Goal: Information Seeking & Learning: Find specific fact

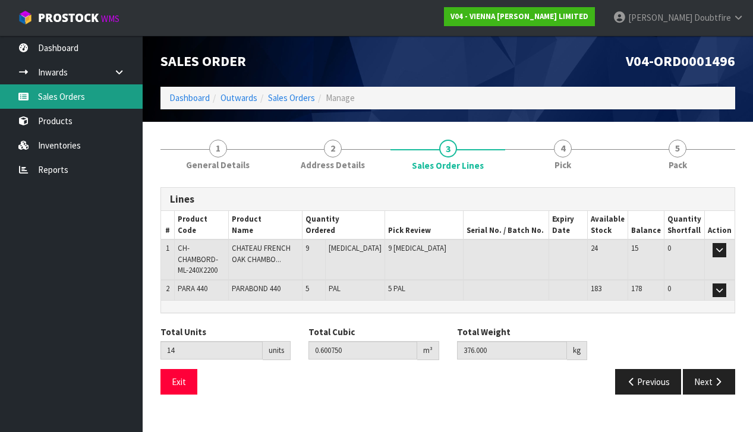
click at [74, 100] on link "Sales Orders" at bounding box center [71, 96] width 143 height 24
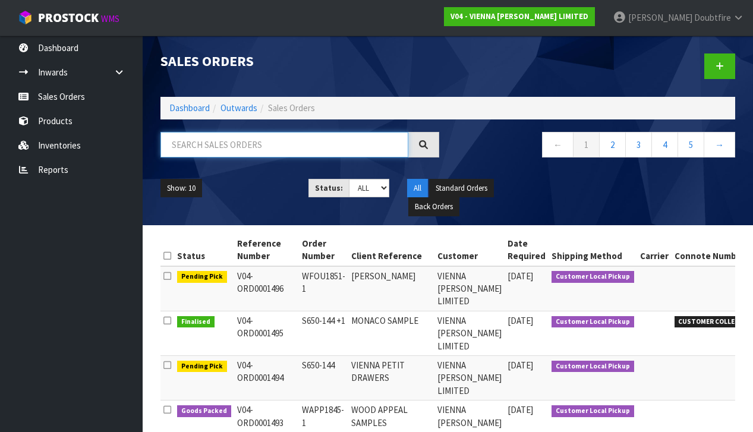
click at [247, 147] on input "text" at bounding box center [284, 145] width 248 height 26
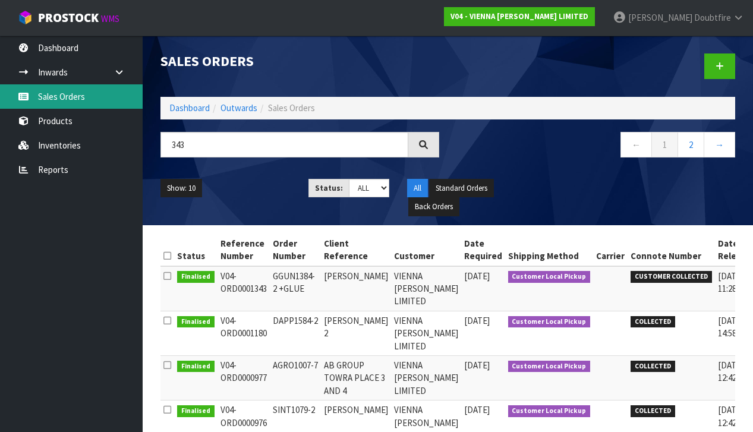
click at [68, 99] on link "Sales Orders" at bounding box center [71, 96] width 143 height 24
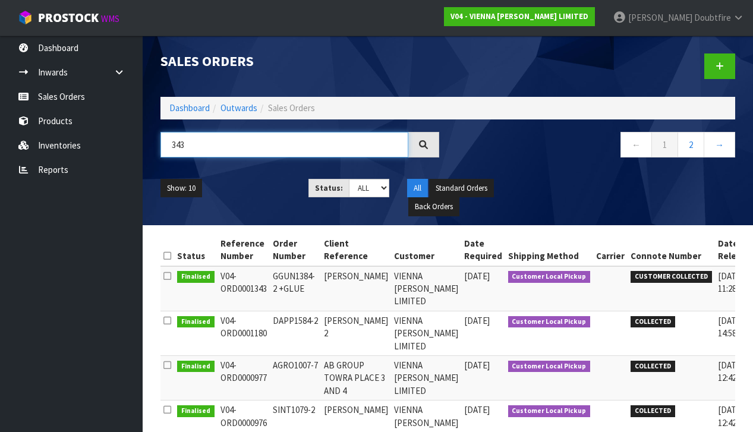
click at [196, 139] on input "343" at bounding box center [284, 145] width 248 height 26
type input "3"
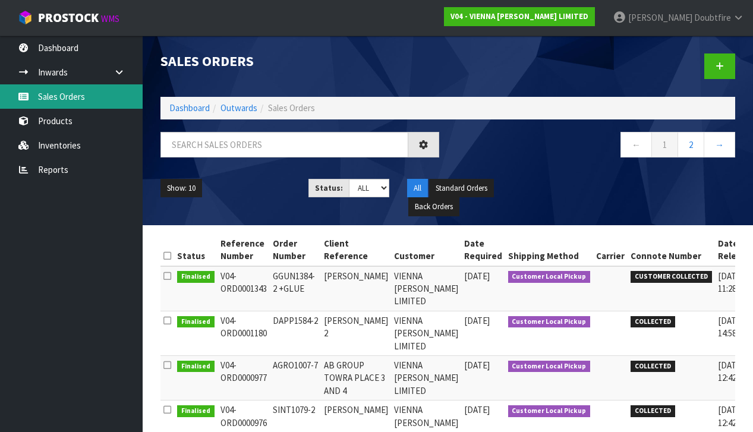
click at [64, 100] on link "Sales Orders" at bounding box center [71, 96] width 143 height 24
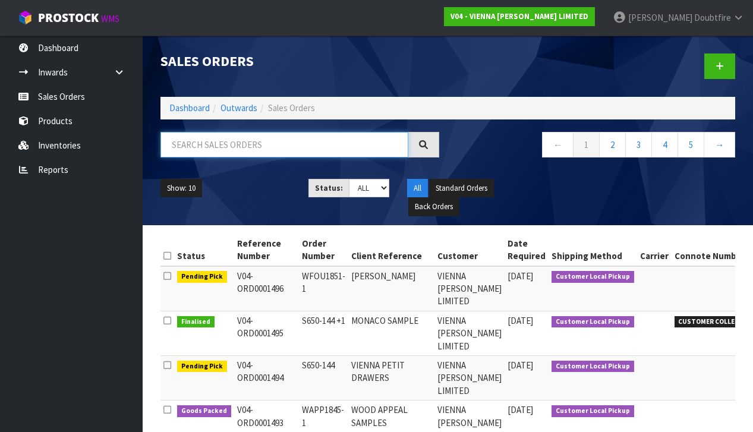
click at [215, 152] on input "text" at bounding box center [284, 145] width 248 height 26
type input "1"
type input "[PERSON_NAME]"
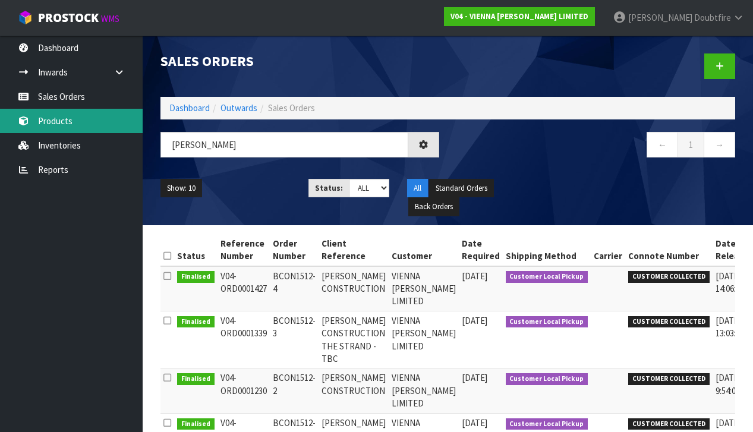
click at [59, 119] on link "Products" at bounding box center [71, 121] width 143 height 24
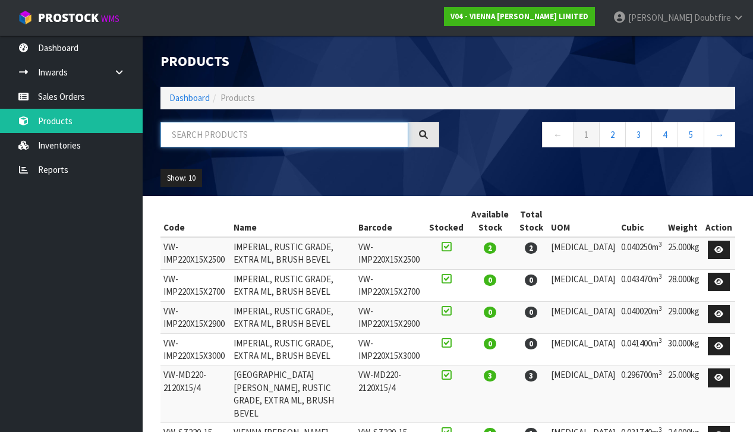
click at [216, 138] on input "text" at bounding box center [284, 135] width 248 height 26
type input "[GEOGRAPHIC_DATA]"
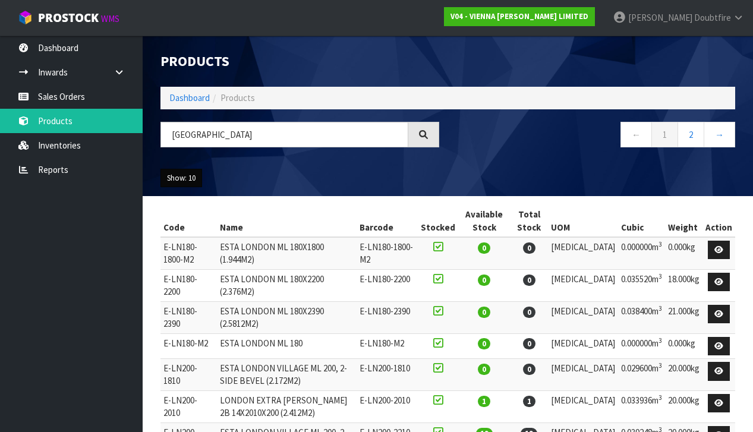
click at [201, 172] on button "Show: 10" at bounding box center [181, 178] width 42 height 19
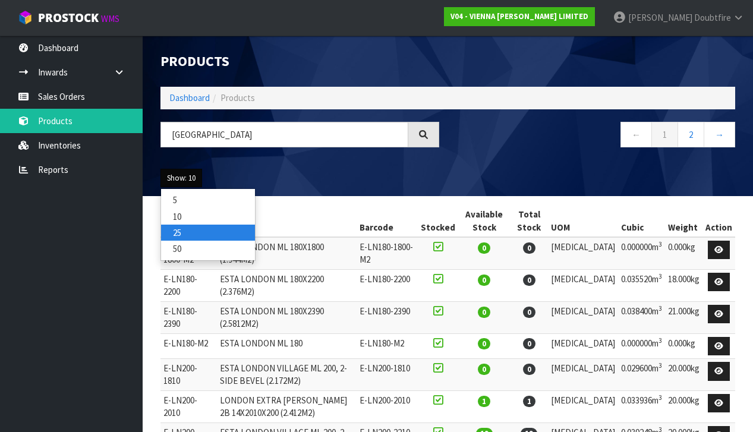
click at [184, 225] on link "25" at bounding box center [208, 233] width 94 height 16
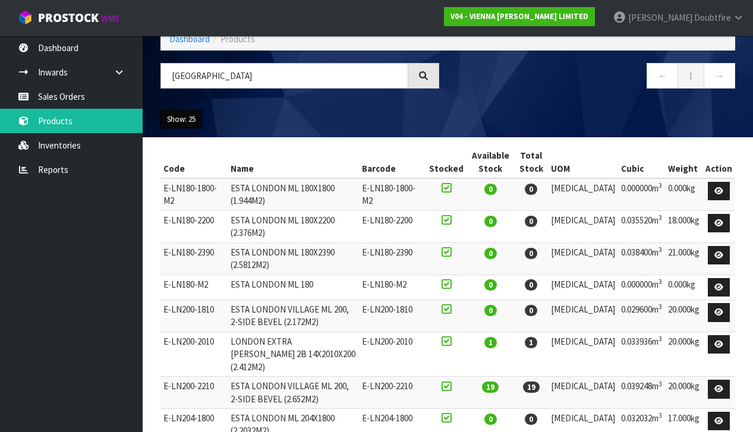
scroll to position [58, 0]
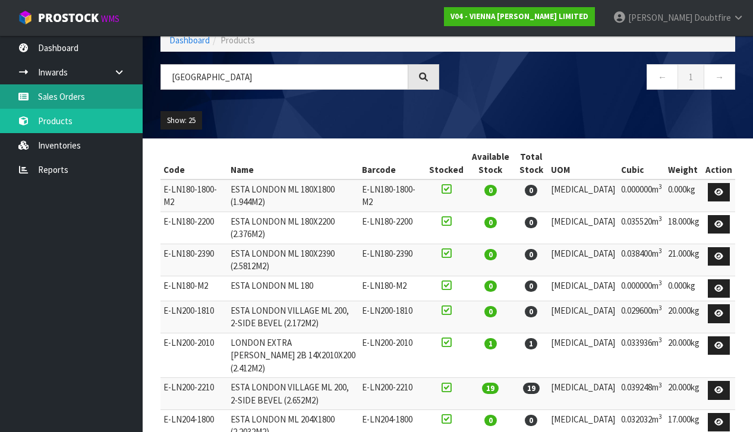
click at [60, 95] on link "Sales Orders" at bounding box center [71, 96] width 143 height 24
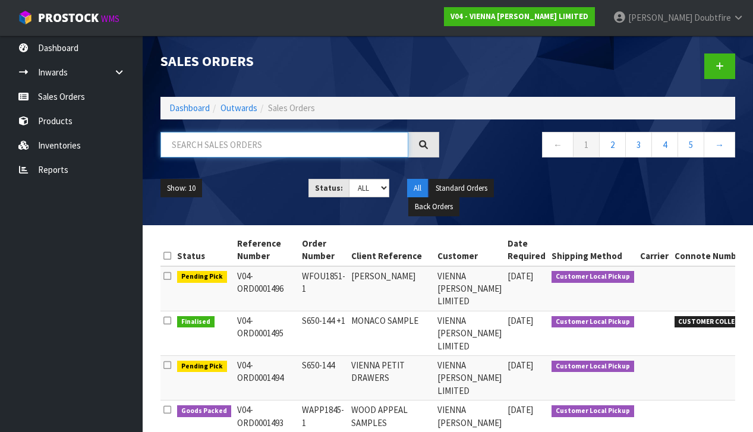
click at [201, 146] on input "text" at bounding box center [284, 145] width 248 height 26
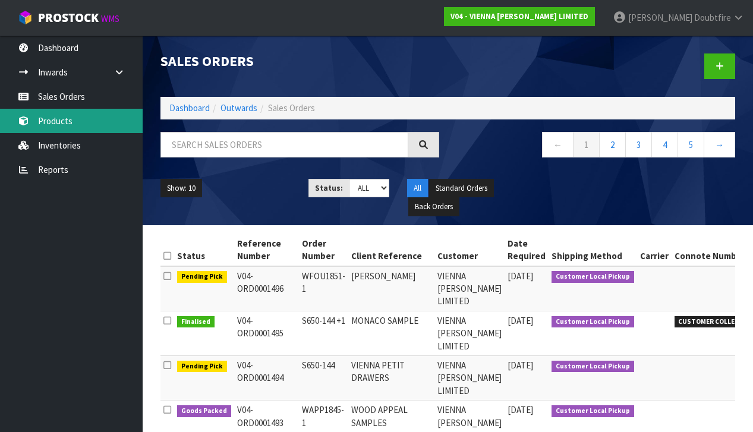
click at [56, 121] on link "Products" at bounding box center [71, 121] width 143 height 24
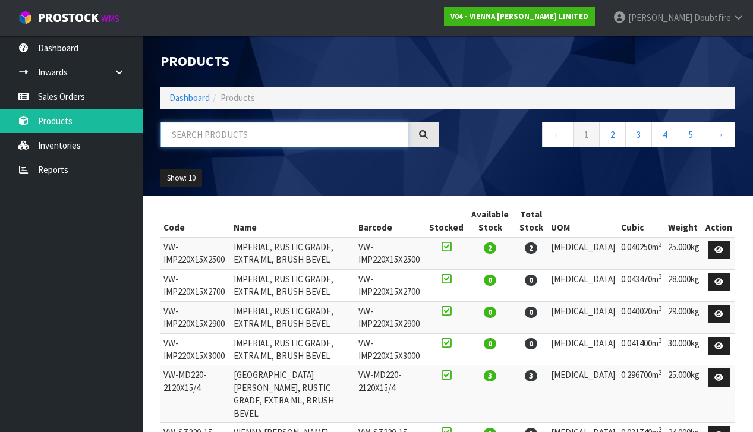
click at [189, 140] on input "text" at bounding box center [284, 135] width 248 height 26
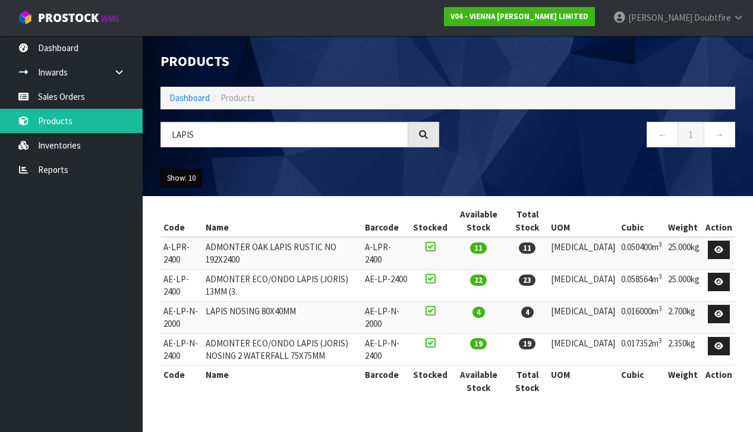
click at [200, 179] on button "Show: 10" at bounding box center [181, 178] width 42 height 19
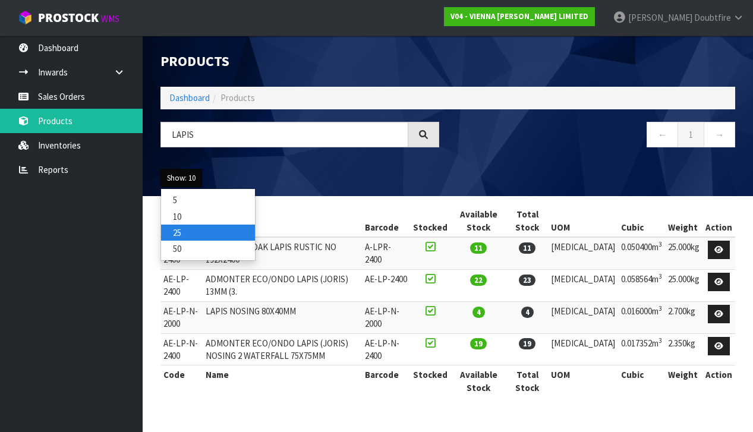
click at [179, 229] on link "25" at bounding box center [208, 233] width 94 height 16
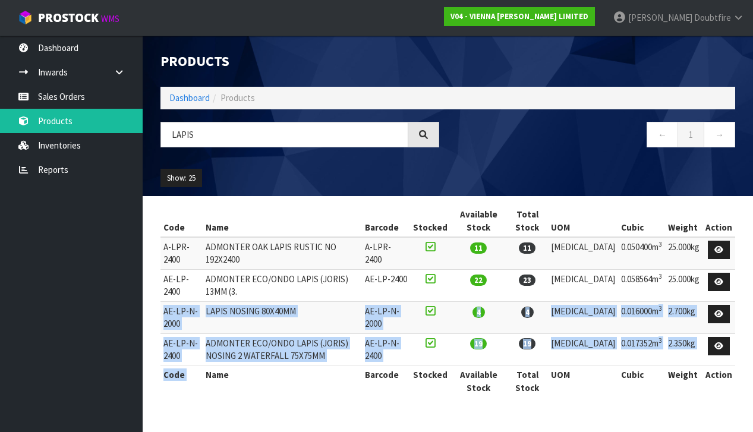
drag, startPoint x: 164, startPoint y: 310, endPoint x: 281, endPoint y: 364, distance: 128.2
click at [281, 364] on table "Code Name Barcode Stocked Available Stock Total Stock UOM Cubic Weight Action A…" at bounding box center [447, 301] width 575 height 192
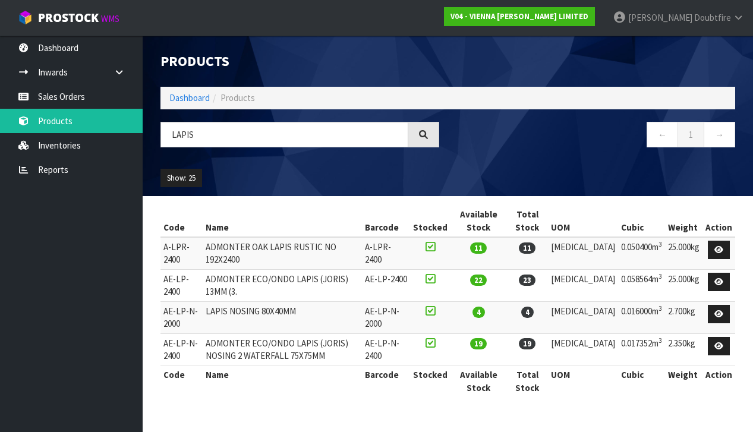
drag, startPoint x: 279, startPoint y: 383, endPoint x: 219, endPoint y: 342, distance: 72.7
click at [279, 383] on th "Name" at bounding box center [282, 382] width 159 height 32
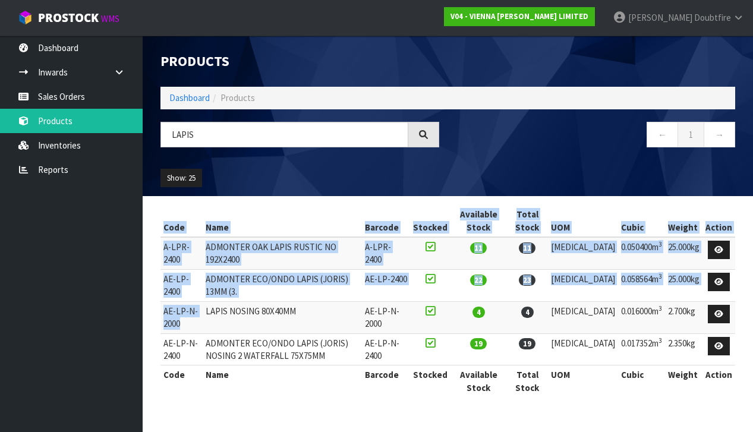
drag, startPoint x: 160, startPoint y: 309, endPoint x: 195, endPoint y: 325, distance: 37.8
click at [195, 325] on div "Code Name Barcode Stocked Available Stock Total Stock UOM Cubic Weight Action A…" at bounding box center [448, 307] width 593 height 204
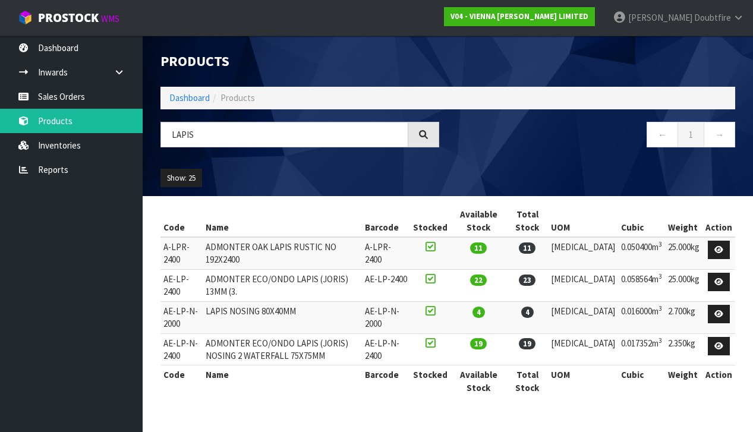
click at [202, 398] on div "Code Name Barcode Stocked Available Stock Total Stock UOM Cubic Weight Action A…" at bounding box center [447, 307] width 575 height 204
drag, startPoint x: 180, startPoint y: 312, endPoint x: 197, endPoint y: 325, distance: 21.3
click at [197, 325] on td "AE-LP-N-2000" at bounding box center [181, 317] width 42 height 32
copy td "AE-LP-N-2000"
click at [196, 352] on td "AE-LP-N-2400" at bounding box center [181, 349] width 42 height 32
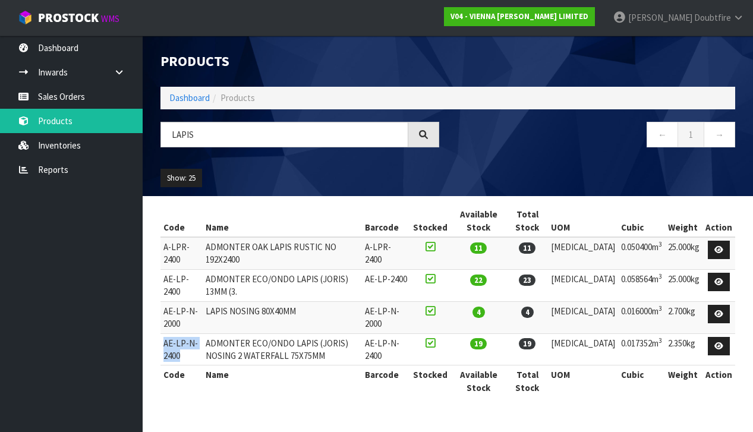
drag, startPoint x: 163, startPoint y: 342, endPoint x: 197, endPoint y: 352, distance: 35.4
click at [197, 352] on td "AE-LP-N-2400" at bounding box center [181, 349] width 42 height 32
copy td "AE-LP-N-2400"
click at [272, 388] on th "Name" at bounding box center [282, 382] width 159 height 32
click at [218, 130] on input "LAPIS" at bounding box center [284, 135] width 248 height 26
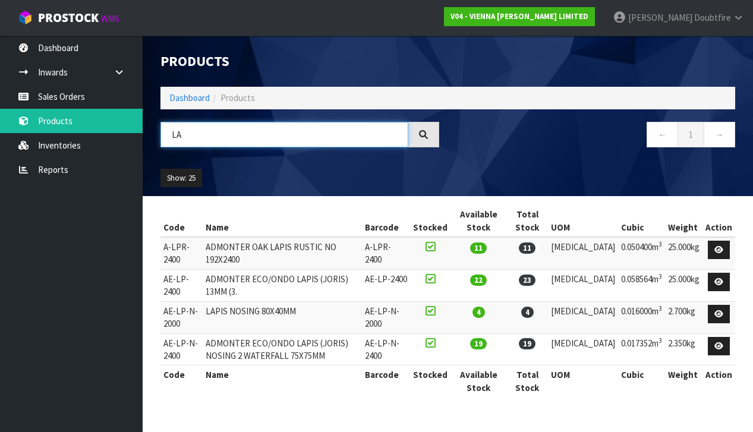
type input "L"
type input "E"
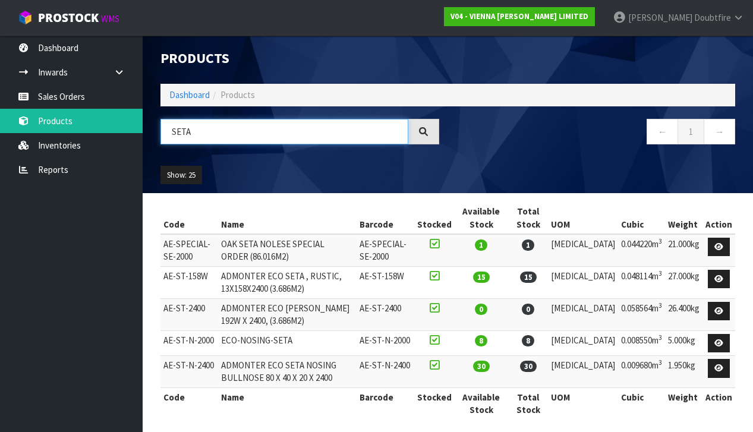
scroll to position [5, 0]
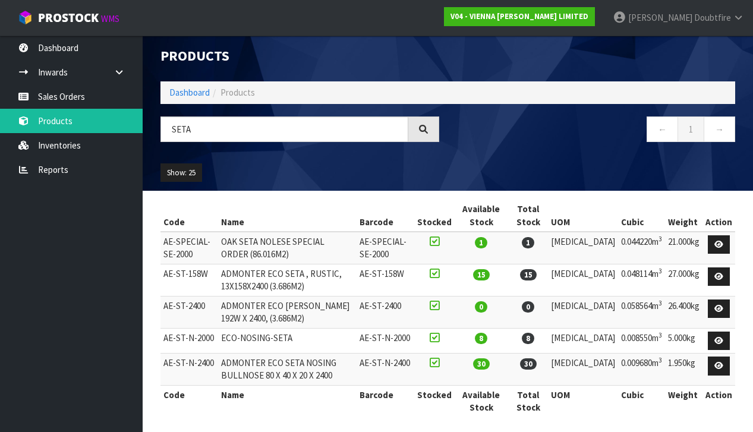
click at [166, 369] on td "AE-ST-N-2400" at bounding box center [189, 370] width 58 height 32
drag, startPoint x: 163, startPoint y: 358, endPoint x: 218, endPoint y: 360, distance: 54.7
click at [229, 357] on tr "AE-ST-N-2400 ADMONTER ECO SETA NOSING BULLNOSE 80 X 40 X 20 X 2400 AE-ST-N-2400…" at bounding box center [447, 370] width 575 height 32
copy tr "AE-ST-N-2400"
click at [226, 406] on th "Name" at bounding box center [287, 401] width 138 height 32
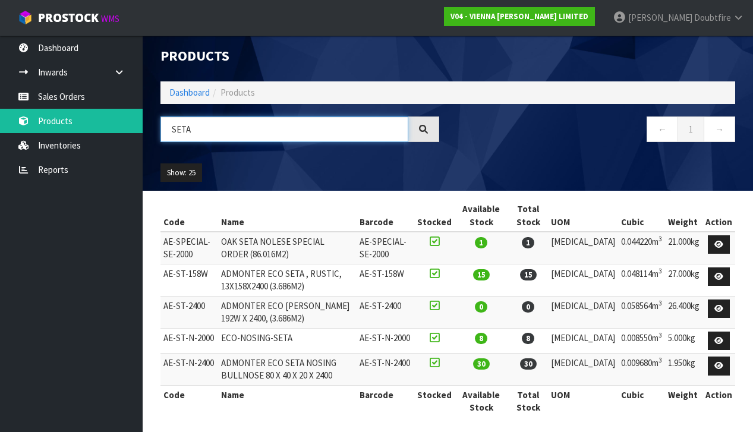
click at [208, 136] on input "SETA" at bounding box center [284, 129] width 248 height 26
type input "S"
type input "SAZERAC"
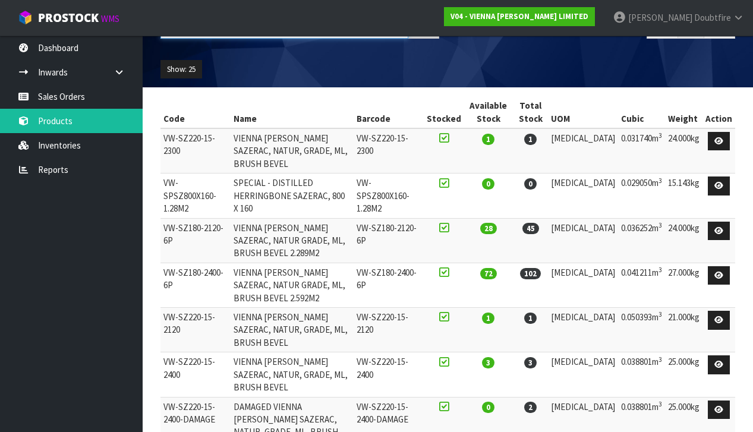
scroll to position [108, 0]
